Goal: Task Accomplishment & Management: Use online tool/utility

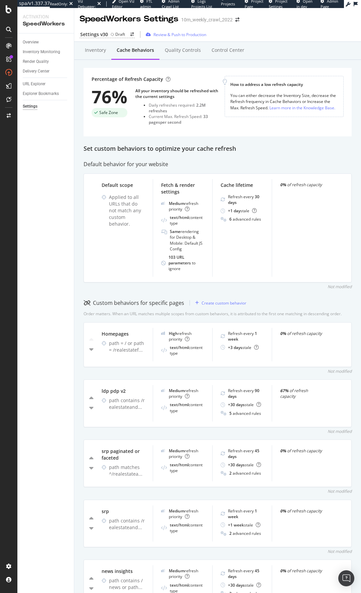
scroll to position [201, 0]
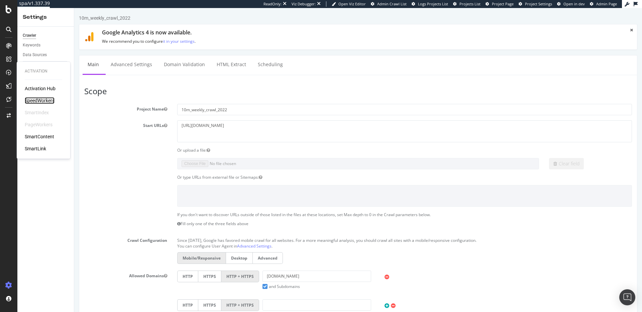
click at [36, 98] on div "SpeedWorkers" at bounding box center [40, 100] width 30 height 7
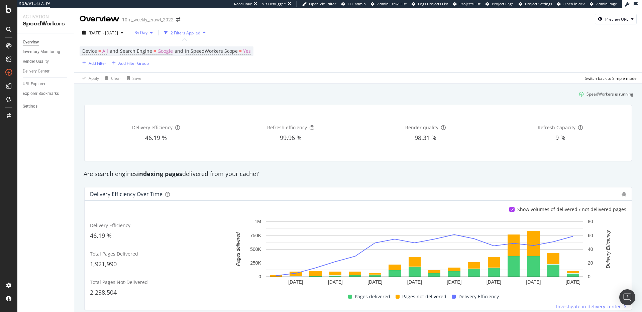
click at [147, 33] on span "By Day" at bounding box center [140, 33] width 16 height 6
click at [167, 43] on span "By Hour" at bounding box center [160, 46] width 18 height 6
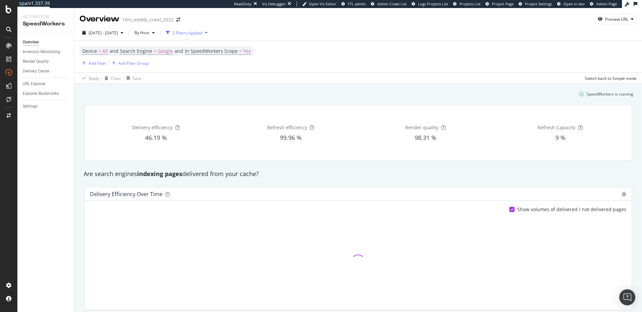
click at [256, 92] on div "SpeedWorkers is running" at bounding box center [358, 94] width 556 height 11
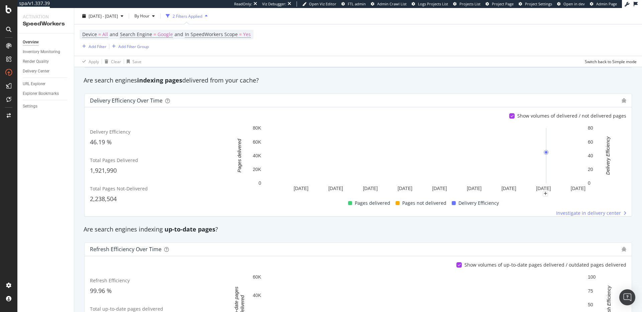
scroll to position [52, 0]
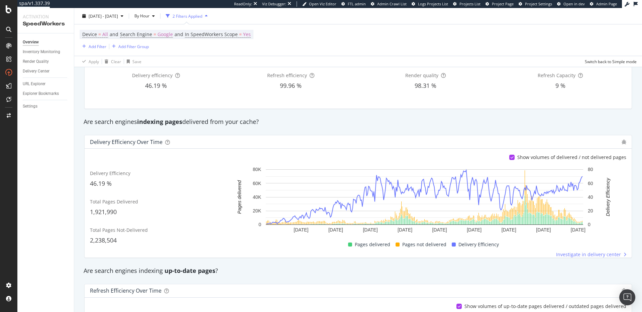
click at [422, 284] on div "Refresh Efficiency over time" at bounding box center [358, 290] width 547 height 13
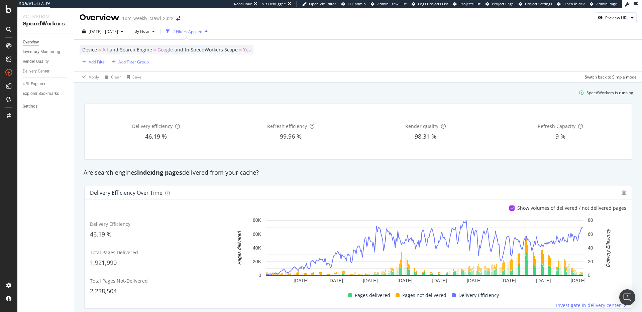
scroll to position [0, 0]
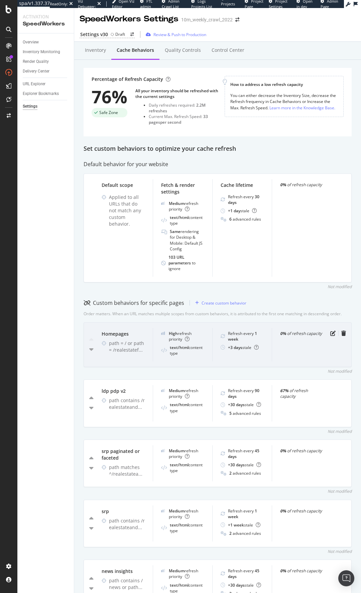
scroll to position [201, 0]
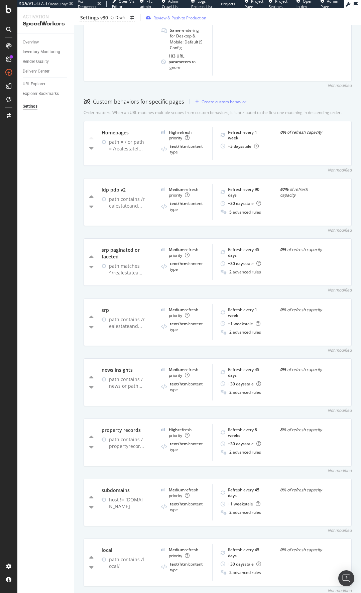
click at [247, 91] on div "Inventory Cache behaviors Quality Controls Control Center Percentage of Refresh…" at bounding box center [217, 379] width 287 height 1076
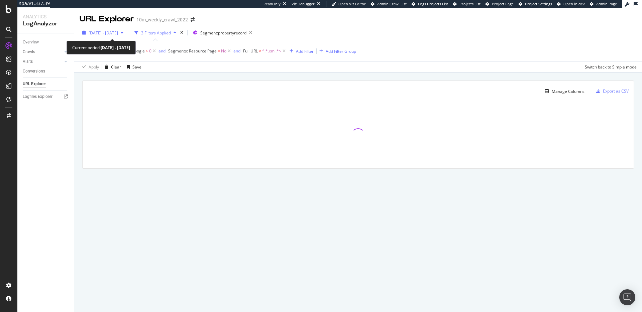
click at [118, 33] on span "2025 Jun. 23rd - Sep. 22nd" at bounding box center [103, 33] width 29 height 6
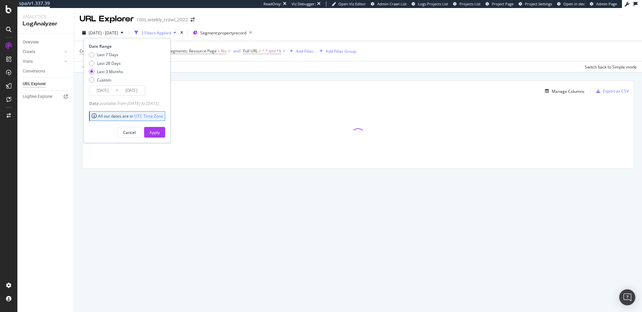
click at [118, 33] on span "2025 Jun. 23rd - Sep. 22nd" at bounding box center [103, 33] width 29 height 6
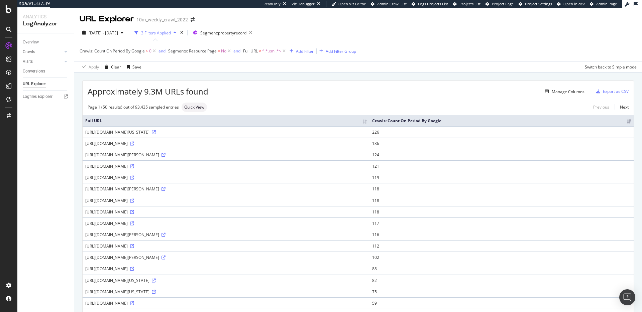
click at [367, 90] on div "Manage Columns" at bounding box center [396, 92] width 376 height 8
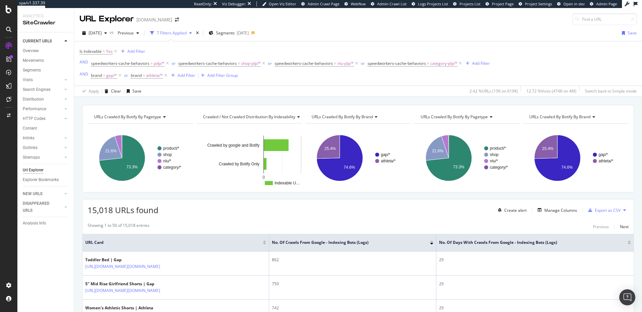
click at [245, 215] on div "15,018 URLs found Create alert Manage Columns Export as CSV" at bounding box center [358, 208] width 551 height 16
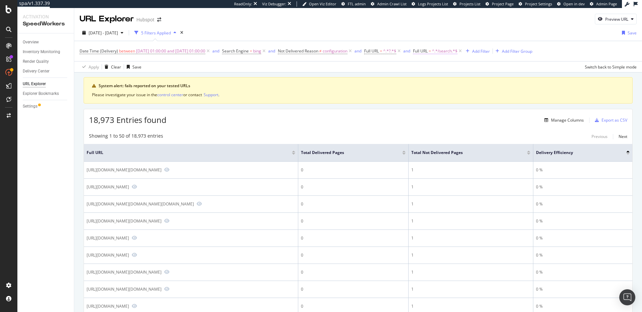
click at [453, 52] on span "^.*/search.*$" at bounding box center [444, 50] width 25 height 9
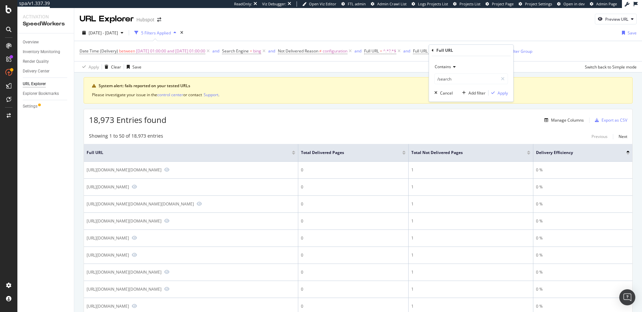
click at [387, 123] on div "18,973 Entries found Manage Columns Export as CSV" at bounding box center [358, 117] width 548 height 16
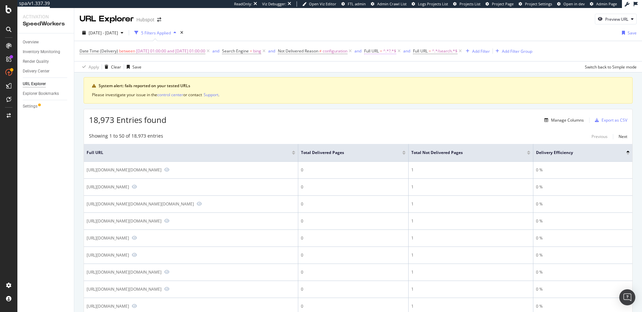
click at [379, 49] on span "Full URL" at bounding box center [371, 51] width 15 height 6
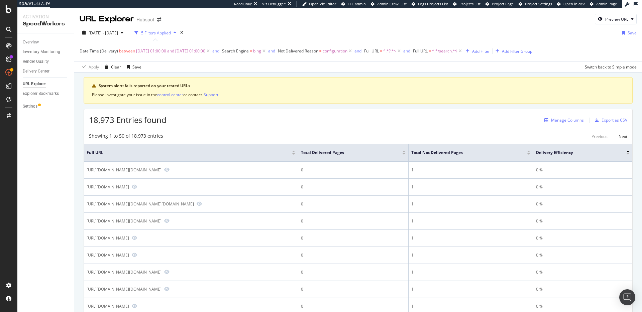
click at [561, 122] on div "Manage Columns" at bounding box center [567, 120] width 33 height 6
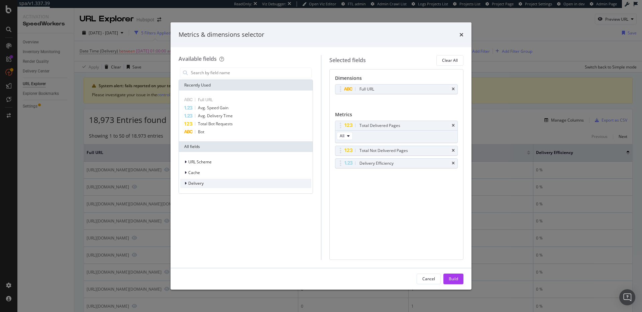
click at [198, 184] on span "Delivery" at bounding box center [195, 184] width 15 height 6
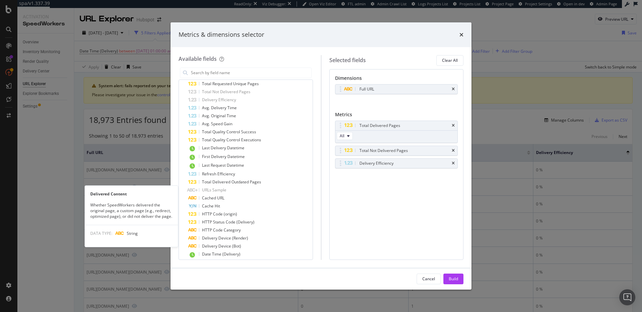
scroll to position [259, 0]
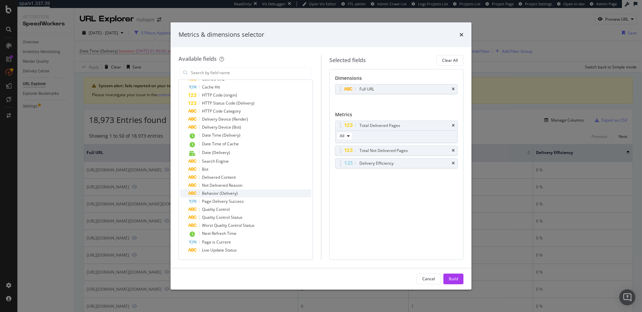
click at [236, 194] on span "Behavior (Delivery)" at bounding box center [220, 194] width 36 height 6
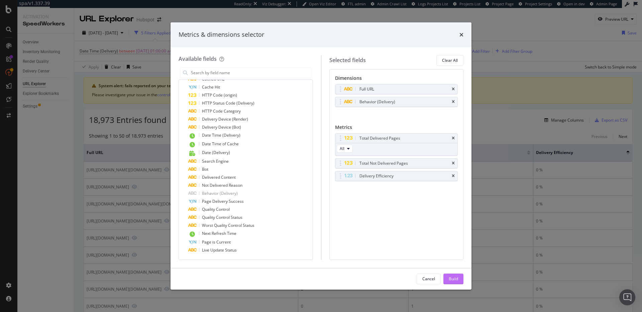
click at [457, 279] on div "Build" at bounding box center [453, 279] width 9 height 6
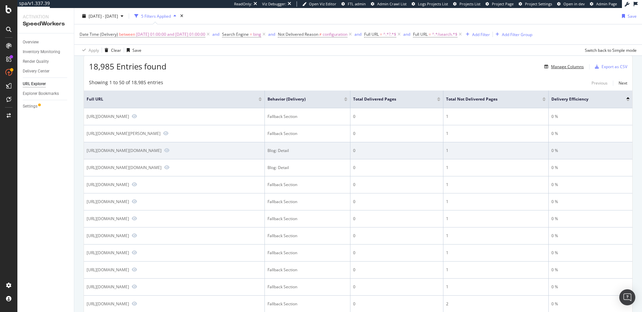
scroll to position [55, 0]
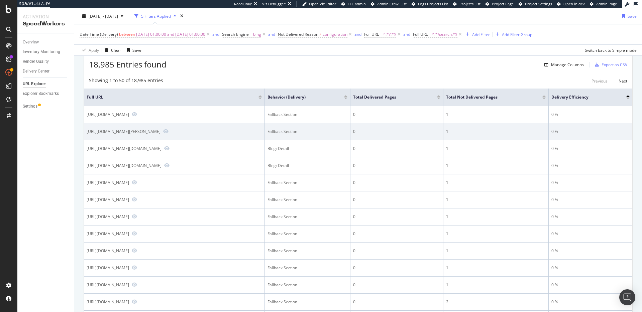
click at [317, 135] on div "Fallback Section" at bounding box center [307, 132] width 80 height 6
click at [328, 135] on div "Fallback Section" at bounding box center [307, 132] width 80 height 6
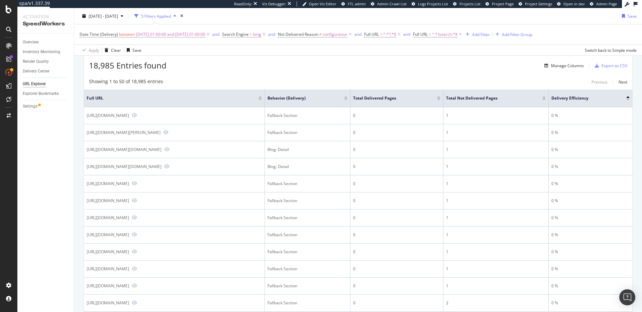
scroll to position [0, 0]
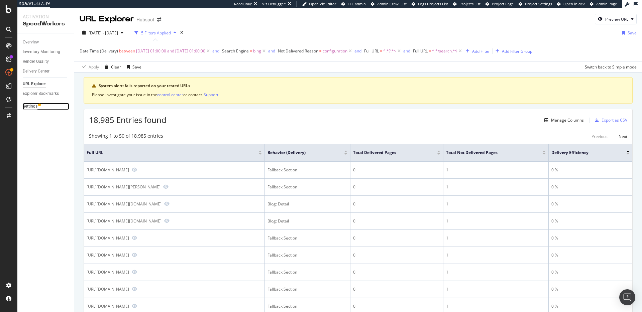
click at [28, 107] on div "Settings" at bounding box center [30, 106] width 15 height 7
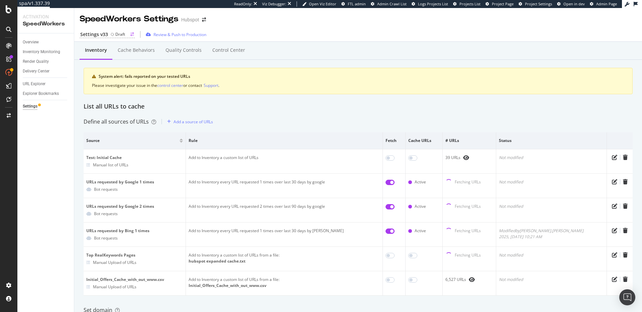
click at [111, 33] on icon at bounding box center [112, 34] width 3 height 3
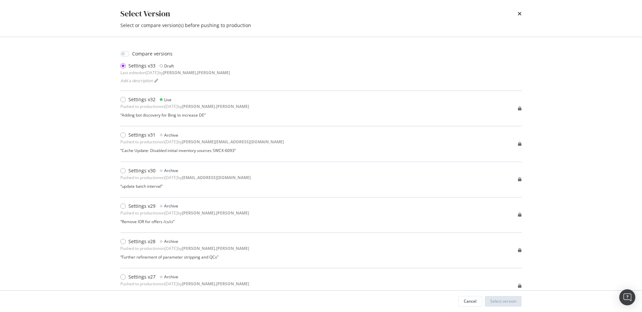
click at [588, 73] on div "Select Version Select or compare version(s) before pushing to production Compar…" at bounding box center [321, 156] width 642 height 312
click at [519, 15] on icon "times" at bounding box center [519, 13] width 4 height 5
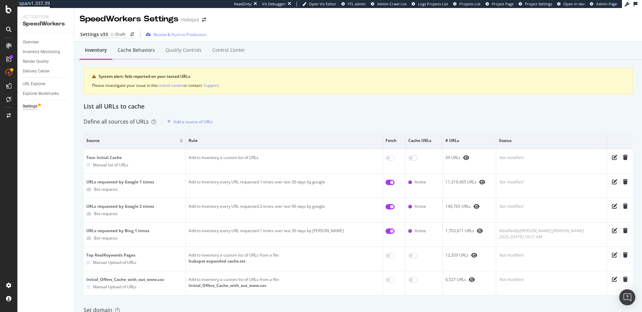
click at [142, 55] on div "Cache behaviors" at bounding box center [136, 50] width 48 height 18
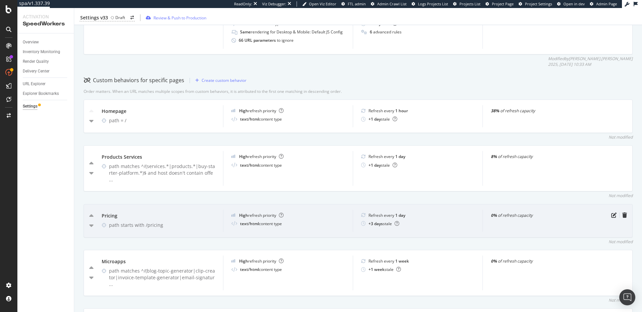
scroll to position [239, 0]
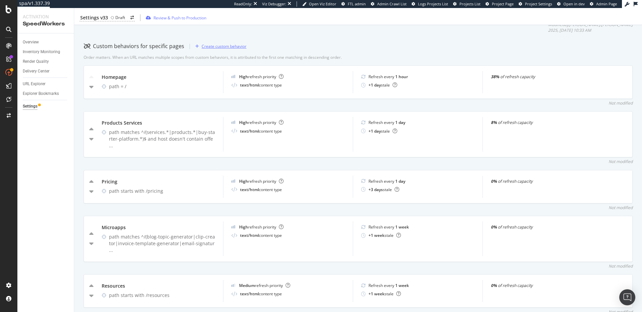
click at [234, 49] on div "Create custom behavior" at bounding box center [224, 46] width 45 height 6
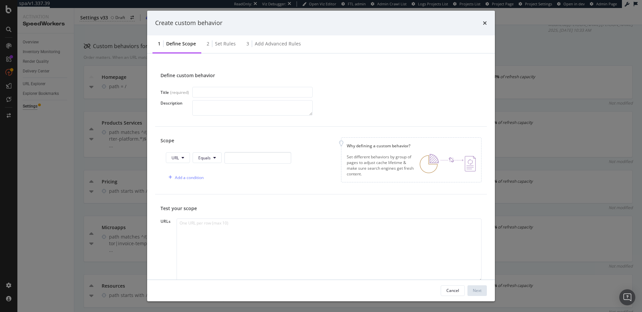
click at [226, 94] on input "modal" at bounding box center [252, 92] width 120 height 11
type input "Search"
type input "Internal Search Pages"
click at [188, 157] on button "URL" at bounding box center [178, 157] width 24 height 11
click at [191, 207] on span "Path" at bounding box center [182, 208] width 23 height 6
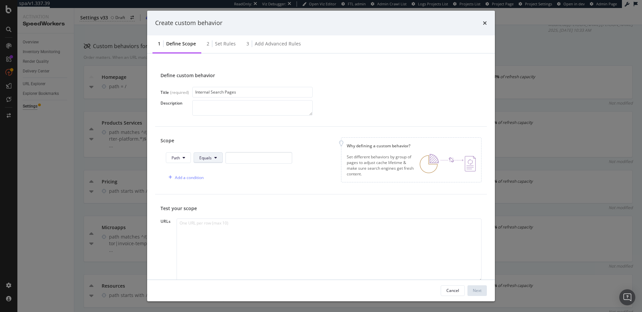
click at [216, 154] on button "Equals" at bounding box center [208, 157] width 29 height 11
click at [222, 184] on span "Starts With" at bounding box center [218, 184] width 39 height 6
drag, startPoint x: 253, startPoint y: 158, endPoint x: 273, endPoint y: 159, distance: 19.8
click at [257, 158] on input "modal" at bounding box center [266, 158] width 67 height 12
type input "/search"
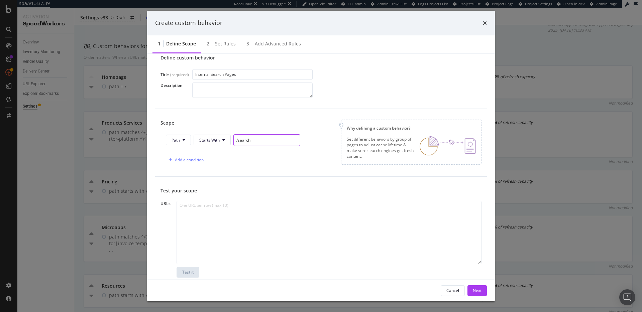
scroll to position [0, 0]
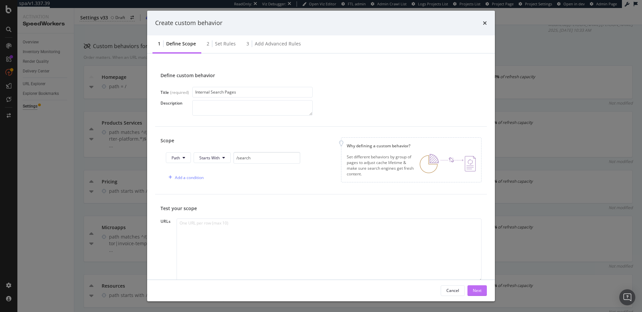
click at [478, 290] on div "Next" at bounding box center [477, 291] width 9 height 6
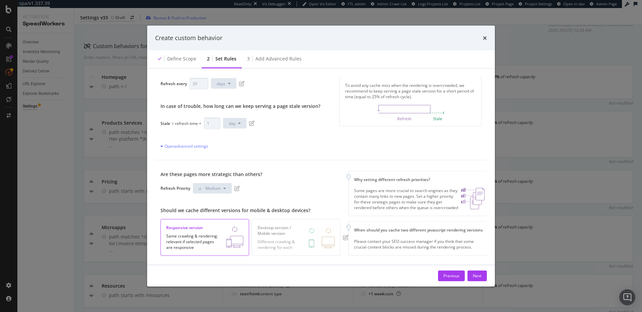
scroll to position [38, 0]
click at [251, 122] on icon "pen-to-square" at bounding box center [251, 121] width 5 height 5
click at [208, 120] on input "1" at bounding box center [212, 122] width 16 height 12
type input "30"
click at [278, 133] on div "When should these pages be refreshed? Refresh every 30 days In case of trouble,…" at bounding box center [240, 106] width 160 height 84
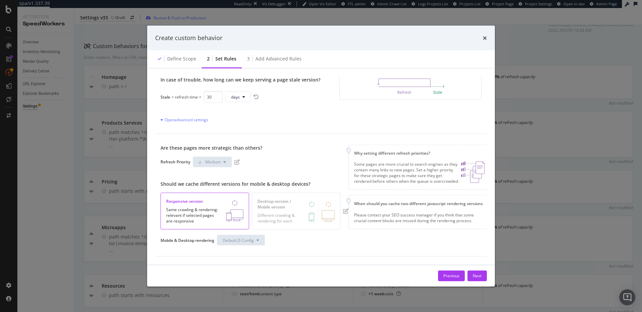
scroll to position [67, 0]
click at [478, 276] on div "Next" at bounding box center [477, 276] width 9 height 6
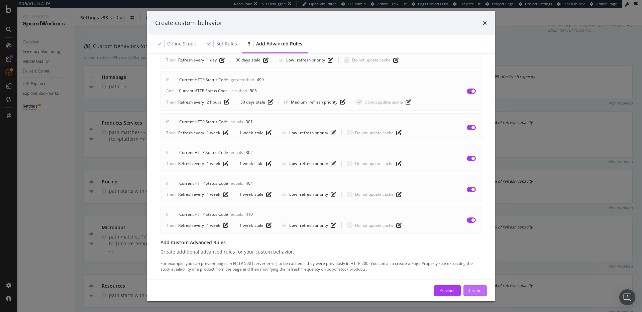
scroll to position [104, 0]
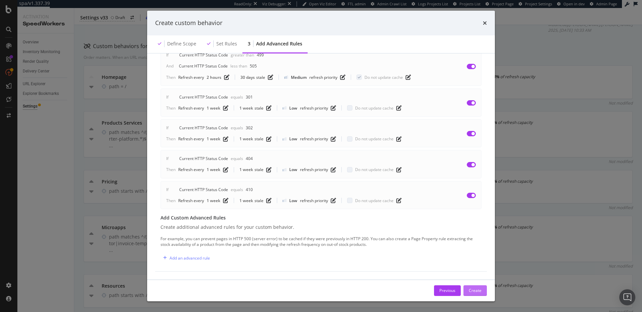
click at [475, 290] on div "Create" at bounding box center [475, 291] width 13 height 6
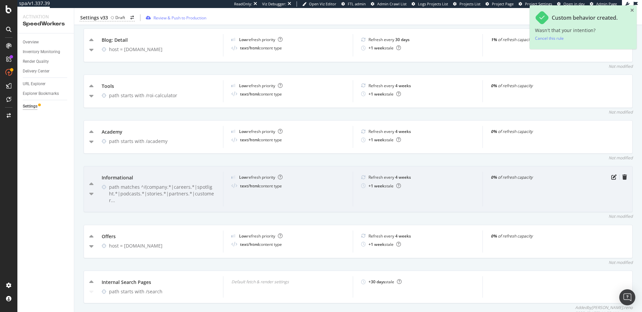
scroll to position [694, 0]
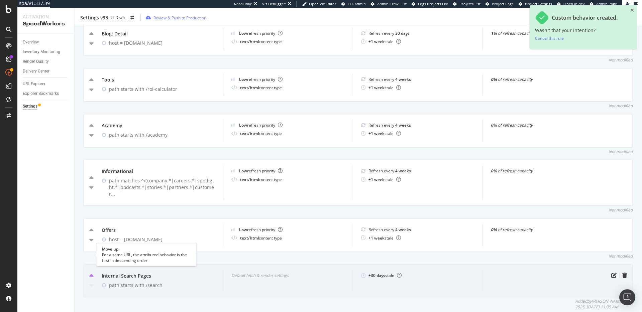
click at [90, 273] on icon "caret-up" at bounding box center [91, 276] width 4 height 7
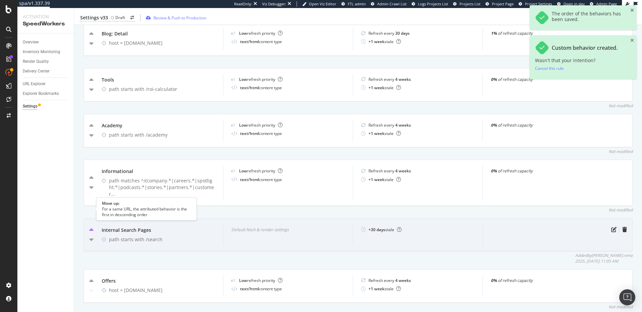
click at [91, 227] on icon "caret-up" at bounding box center [91, 230] width 4 height 7
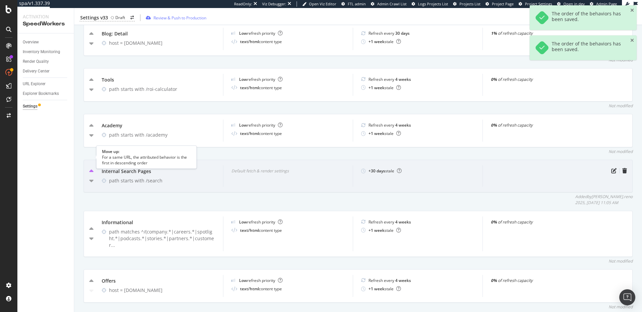
click at [93, 168] on icon "caret-up" at bounding box center [91, 171] width 4 height 7
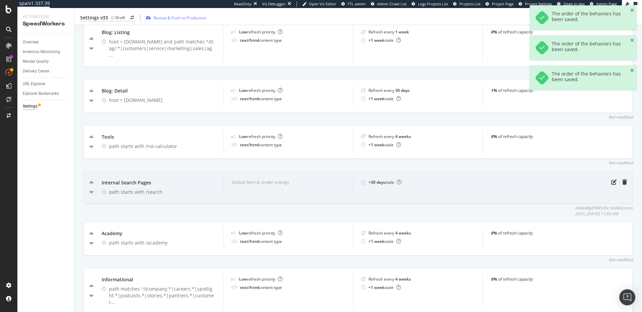
scroll to position [635, 0]
click at [91, 181] on icon "caret-up" at bounding box center [91, 184] width 4 height 7
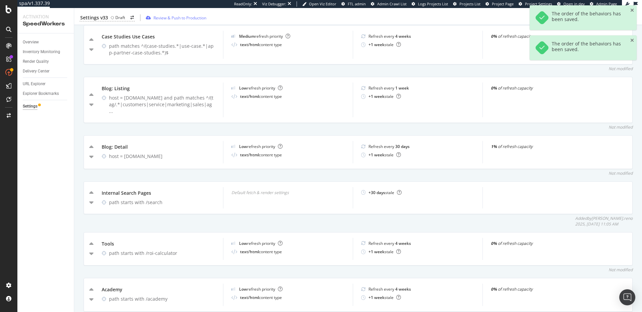
scroll to position [580, 0]
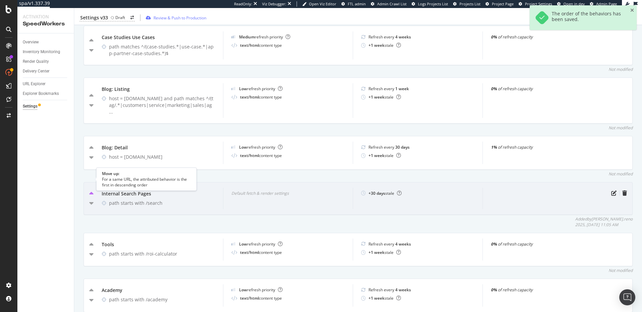
click at [90, 191] on icon "caret-up" at bounding box center [91, 194] width 4 height 7
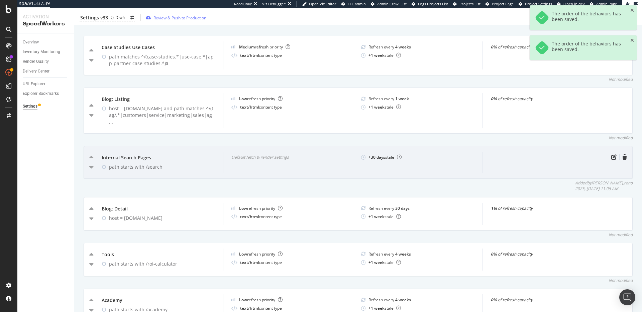
scroll to position [533, 0]
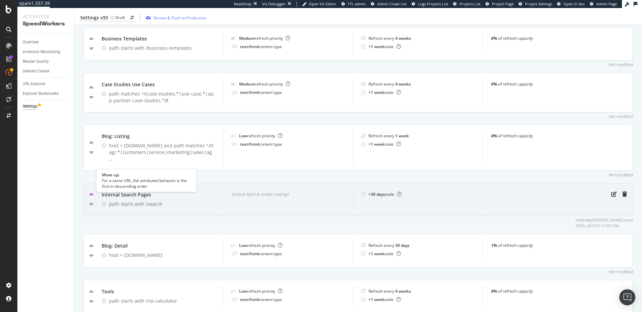
click at [91, 192] on icon "caret-up" at bounding box center [91, 195] width 4 height 7
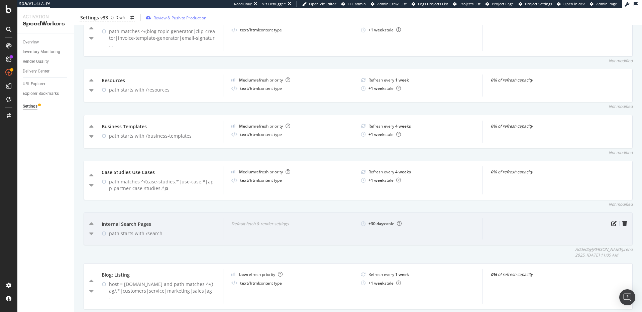
scroll to position [443, 0]
click at [611, 222] on icon "pen-to-square" at bounding box center [613, 224] width 5 height 5
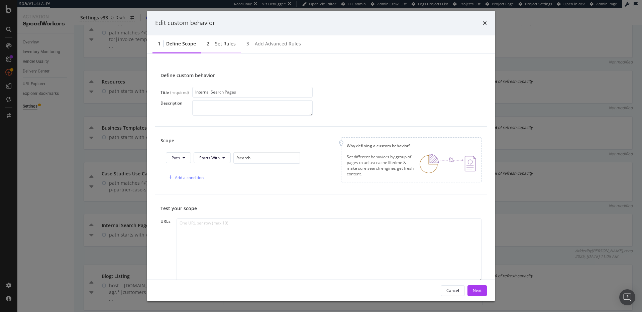
click at [226, 42] on div "Set rules" at bounding box center [225, 43] width 21 height 7
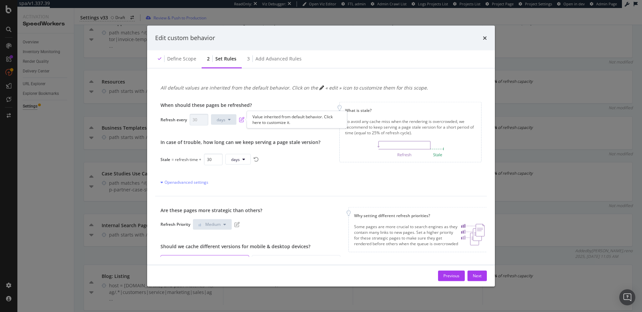
click at [242, 121] on icon "pen-to-square" at bounding box center [241, 119] width 5 height 5
click at [477, 276] on div "Next" at bounding box center [477, 276] width 9 height 6
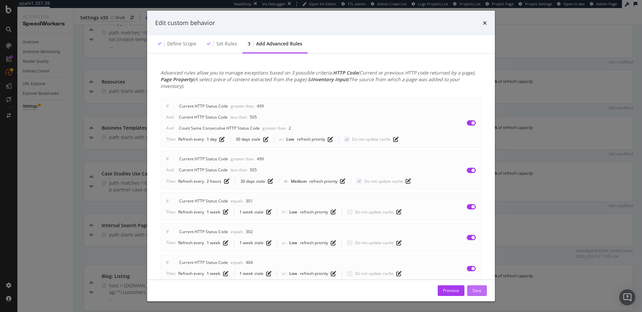
click at [478, 286] on div "Save" at bounding box center [476, 291] width 9 height 10
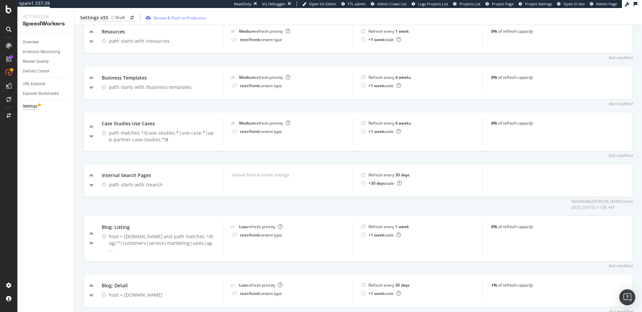
scroll to position [490, 0]
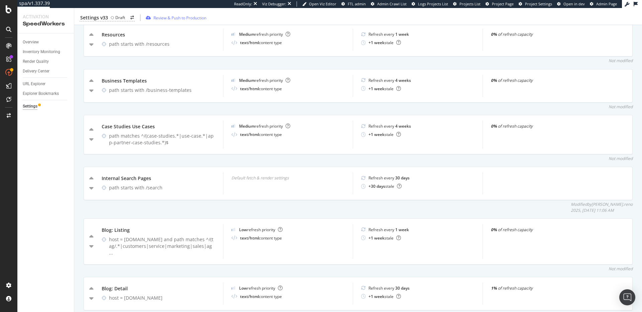
click at [307, 205] on div "Modified by dan.reno 2025, Sep. 23rd 11:06 AM" at bounding box center [358, 207] width 549 height 11
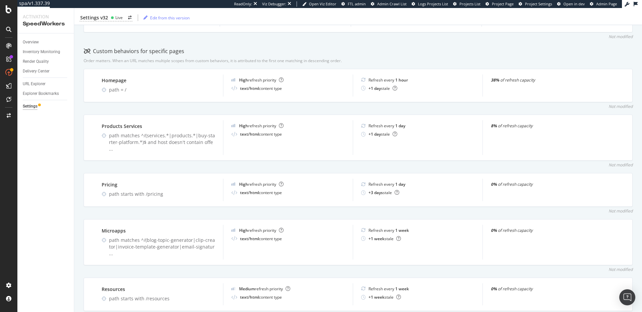
scroll to position [302, 0]
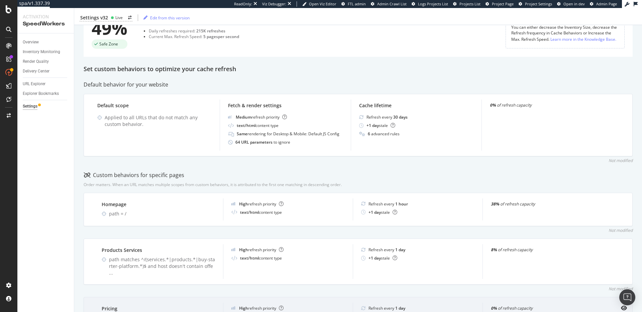
scroll to position [220, 0]
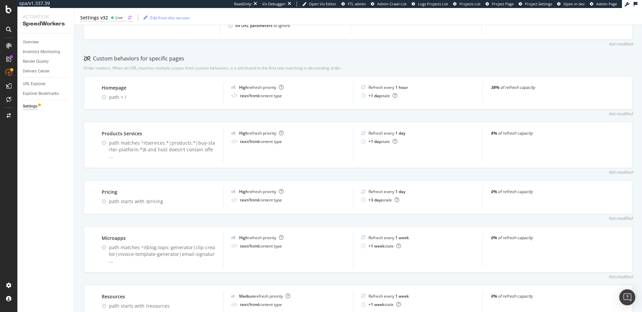
click at [106, 17] on div "Settings v32" at bounding box center [94, 17] width 28 height 7
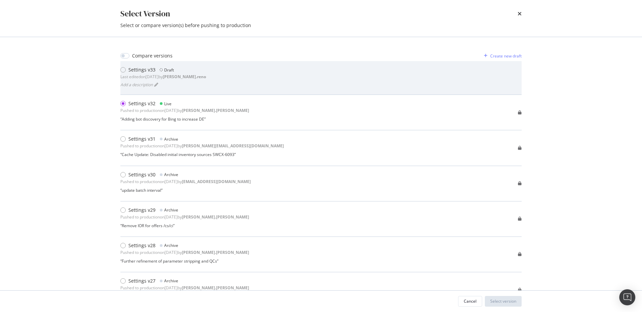
click at [211, 78] on div "Settings v33 Draft Last edited on [DATE] by [PERSON_NAME].reno Add a description" at bounding box center [320, 78] width 401 height 23
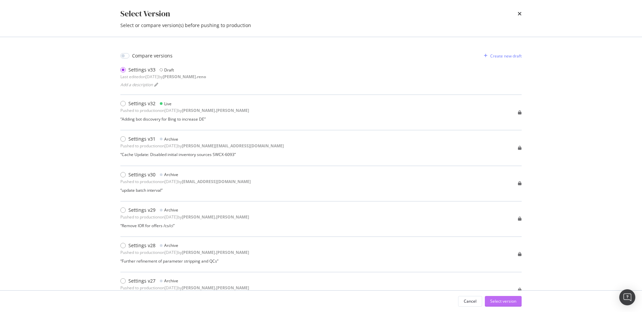
click at [506, 300] on div "Select version" at bounding box center [503, 302] width 26 height 10
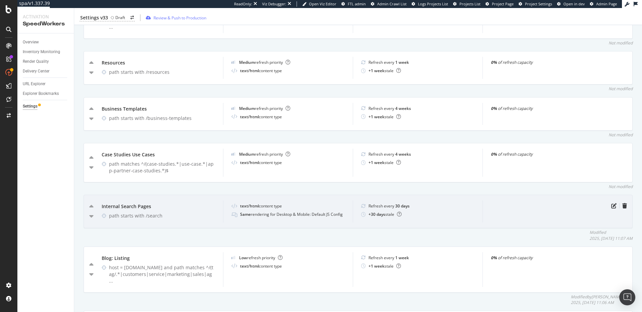
scroll to position [489, 0]
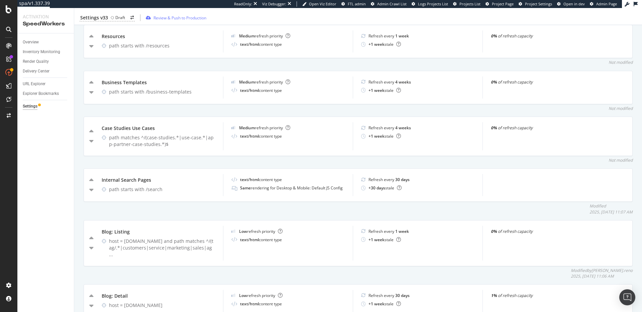
click at [523, 60] on div "Not modified" at bounding box center [358, 63] width 549 height 6
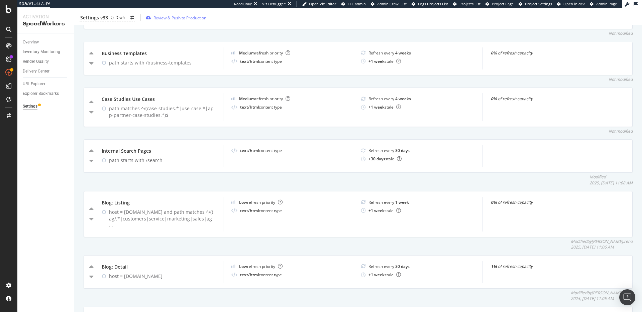
scroll to position [517, 0]
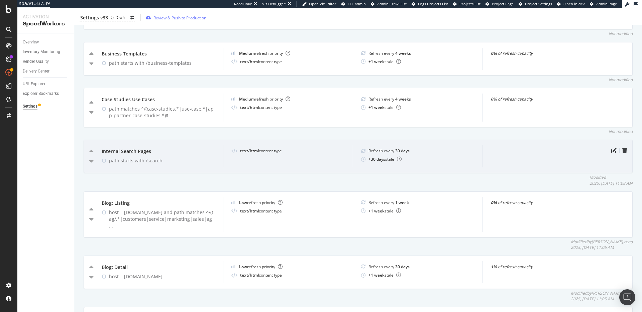
click at [605, 145] on div at bounding box center [547, 156] width 130 height 22
click at [611, 148] on icon "pen-to-square" at bounding box center [613, 150] width 5 height 5
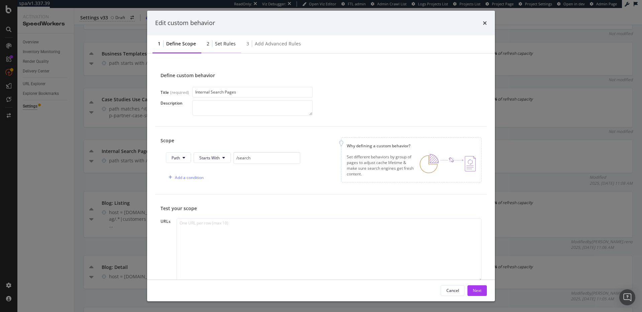
click at [218, 42] on div "Set rules" at bounding box center [225, 43] width 21 height 7
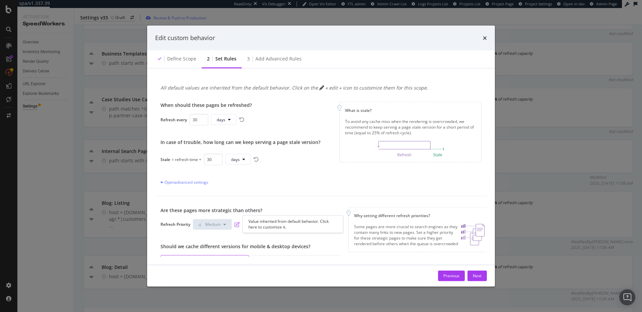
click at [235, 225] on icon "pen-to-square" at bounding box center [236, 224] width 5 height 5
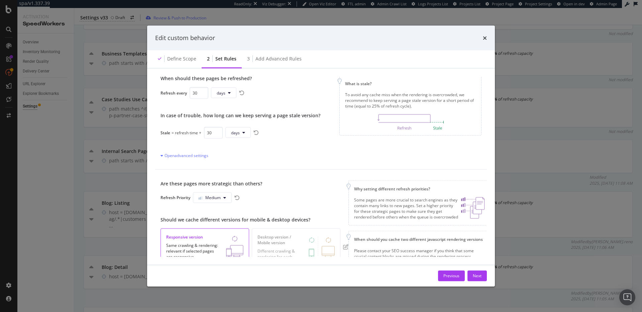
scroll to position [67, 0]
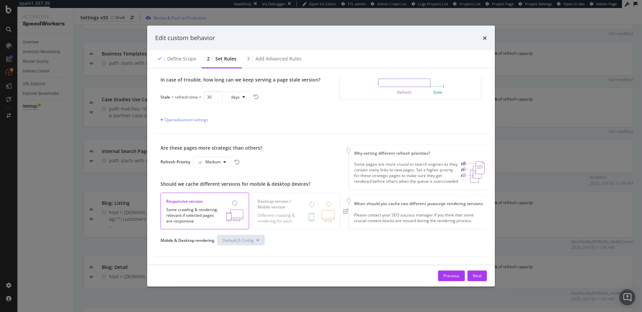
click at [484, 270] on div "Previous Next" at bounding box center [462, 275] width 49 height 11
click at [484, 273] on button "Next" at bounding box center [476, 275] width 19 height 11
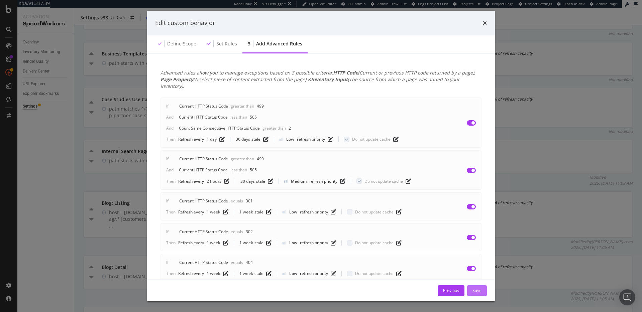
click at [478, 290] on div "Save" at bounding box center [476, 291] width 9 height 6
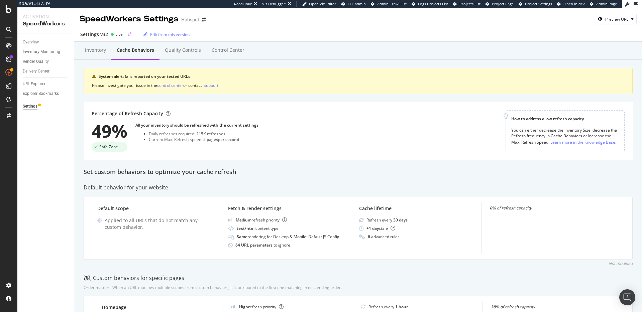
click at [111, 35] on circle at bounding box center [112, 34] width 3 height 3
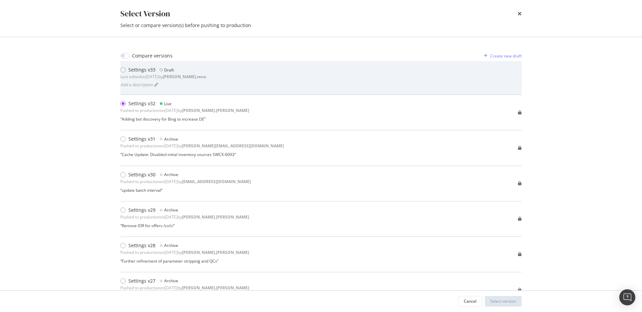
click at [230, 86] on div "Settings v33 Draft Last edited on [DATE] by [PERSON_NAME].reno Add a description" at bounding box center [320, 78] width 401 height 23
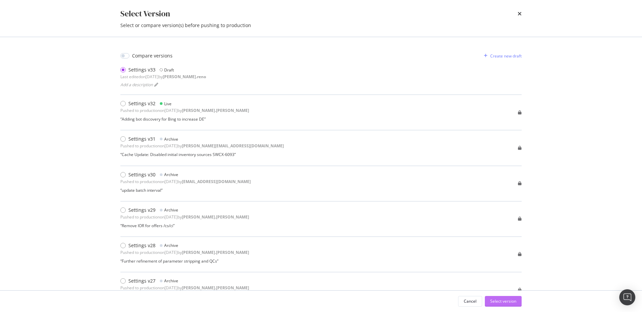
click at [512, 302] on div "Select version" at bounding box center [503, 302] width 26 height 6
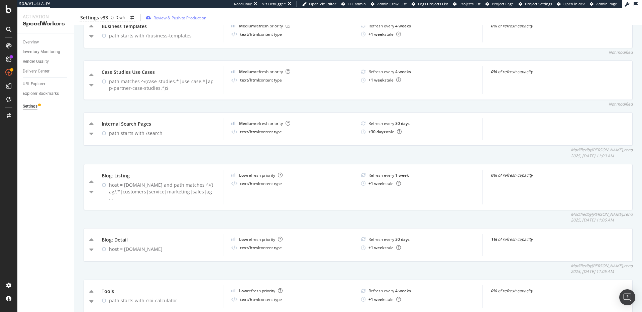
scroll to position [545, 0]
click at [310, 151] on div "Modified by [PERSON_NAME].reno 2025, [DATE] 11:09 AM" at bounding box center [358, 152] width 549 height 11
click at [304, 150] on div "Modified by [PERSON_NAME].reno 2025, [DATE] 11:09 AM" at bounding box center [358, 152] width 549 height 11
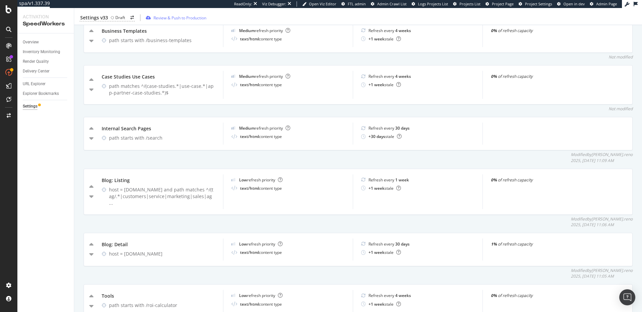
scroll to position [535, 0]
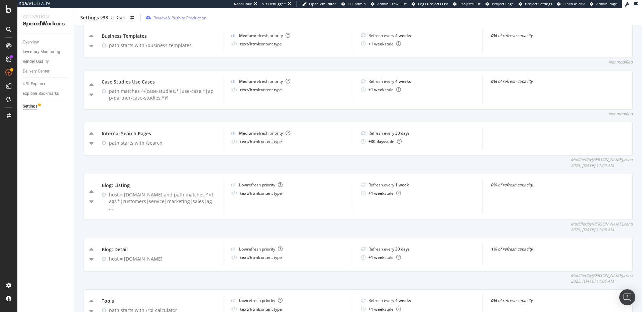
click at [315, 159] on div "Modified by [PERSON_NAME].reno 2025, [DATE] 11:09 AM" at bounding box center [358, 162] width 549 height 11
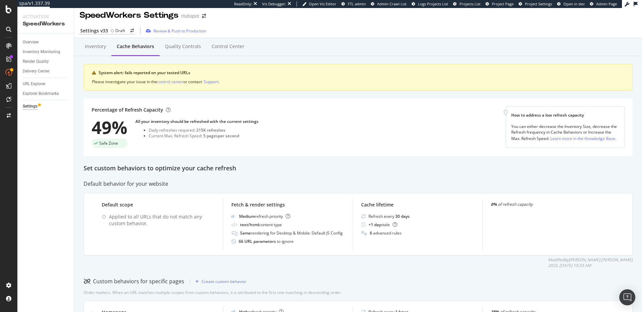
scroll to position [0, 0]
